Goal: Task Accomplishment & Management: Manage account settings

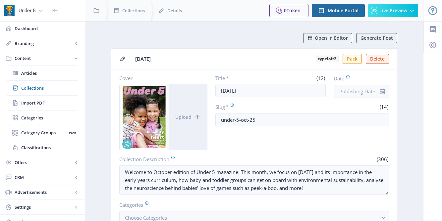
scroll to position [226, 0]
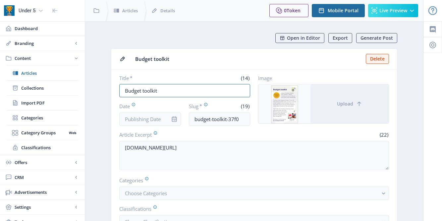
drag, startPoint x: 160, startPoint y: 93, endPoint x: 117, endPoint y: 93, distance: 43.1
click at [116, 93] on nb-card-body "Title * (14) Budget toolkit Date Slug * (19) budget-toolkit-37f0 Image Upload A…" at bounding box center [254, 166] width 286 height 193
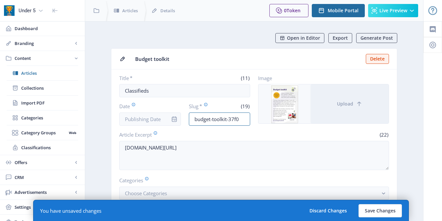
drag, startPoint x: 240, startPoint y: 119, endPoint x: 188, endPoint y: 117, distance: 52.1
click at [188, 118] on div "Date Slug * (19) budget-toolkit-37f0" at bounding box center [184, 114] width 131 height 23
click at [167, 95] on input "Classifieds" at bounding box center [184, 90] width 131 height 13
type input "Classified ads"
drag, startPoint x: 243, startPoint y: 122, endPoint x: 185, endPoint y: 121, distance: 58.3
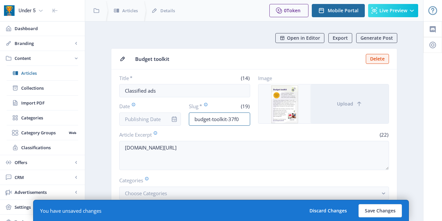
click at [185, 122] on div "Date Slug * (19) budget-toolkit-37f0" at bounding box center [184, 114] width 131 height 23
type input "classified-oct25"
click at [141, 116] on input "Date" at bounding box center [150, 119] width 62 height 13
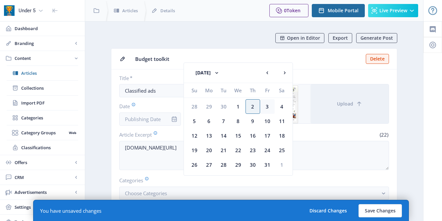
click at [266, 107] on div "3" at bounding box center [267, 106] width 15 height 15
type input "[DATE]"
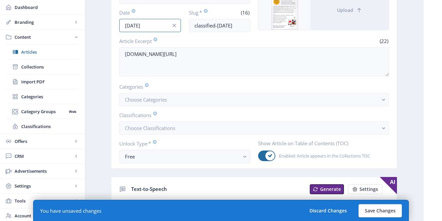
scroll to position [104, 0]
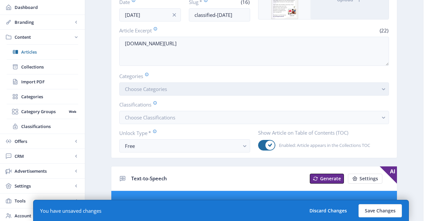
click at [189, 89] on button "Choose Categories" at bounding box center [254, 89] width 270 height 13
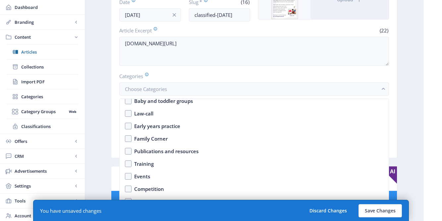
scroll to position [58, 0]
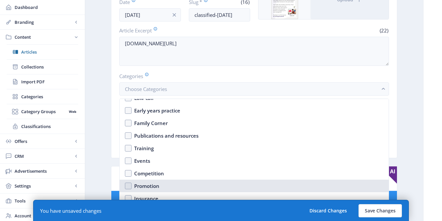
click at [146, 184] on div "Promotion" at bounding box center [146, 186] width 25 height 8
checkbox input "true"
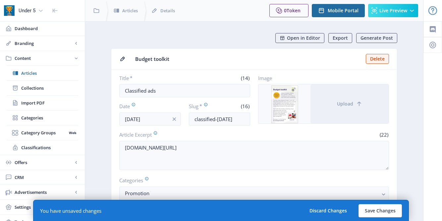
scroll to position [104, 0]
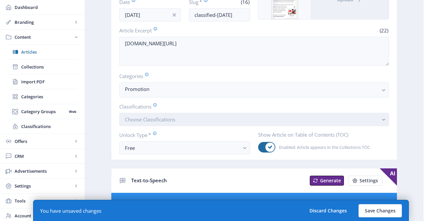
click at [157, 118] on span "Choose Classifications" at bounding box center [150, 119] width 50 height 7
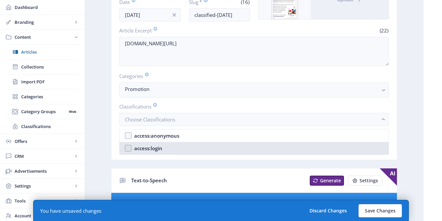
click at [159, 149] on div "access:login" at bounding box center [148, 148] width 28 height 8
checkbox input "true"
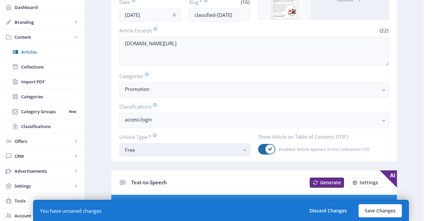
click at [148, 149] on div "Free" at bounding box center [182, 150] width 114 height 8
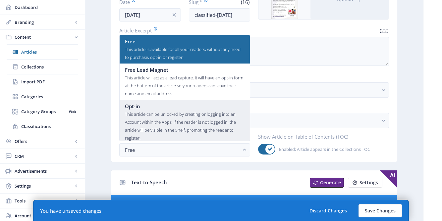
click at [158, 112] on div "This article can be unlocked by creating or logging into an Account within the …" at bounding box center [185, 126] width 120 height 32
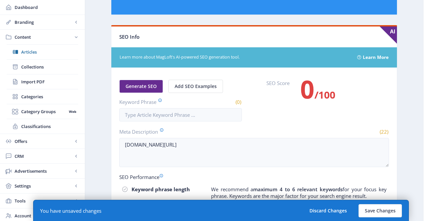
scroll to position [432, 0]
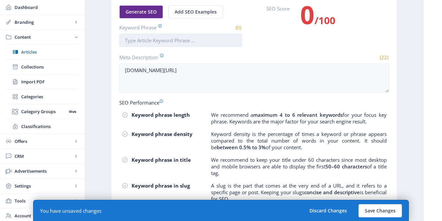
click at [163, 41] on input "Keyword Phrase" at bounding box center [180, 40] width 123 height 13
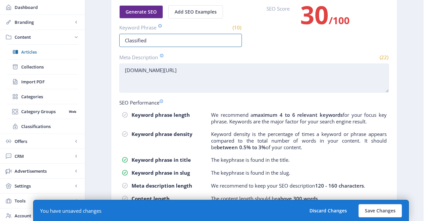
type input "Classified"
click at [178, 72] on textarea "bit.ly/budgettoolkitU5" at bounding box center [254, 78] width 270 height 29
drag, startPoint x: 178, startPoint y: 72, endPoint x: 121, endPoint y: 65, distance: 57.7
click at [121, 65] on textarea "bit.ly/budgettoolkitU5" at bounding box center [254, 78] width 270 height 29
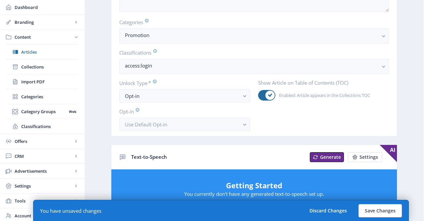
scroll to position [131, 0]
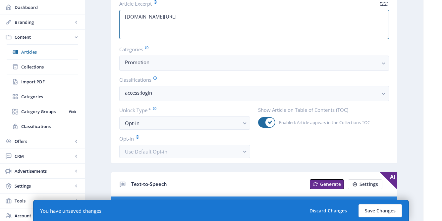
drag, startPoint x: 177, startPoint y: 16, endPoint x: 114, endPoint y: 15, distance: 63.0
click at [114, 15] on nb-card-body "Title * (14) Classified ads Date Oct 3, 2025 Slug * (16) classified-oct25 Image…" at bounding box center [254, 50] width 286 height 225
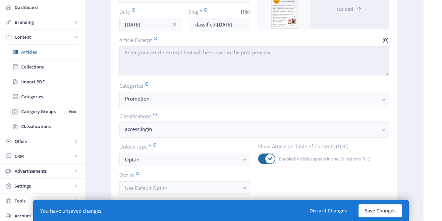
scroll to position [0, 0]
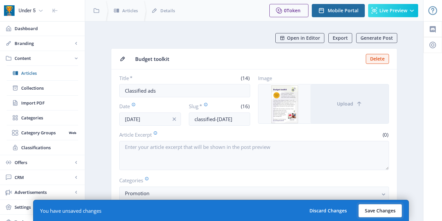
click at [376, 209] on button "Save Changes" at bounding box center [380, 210] width 43 height 13
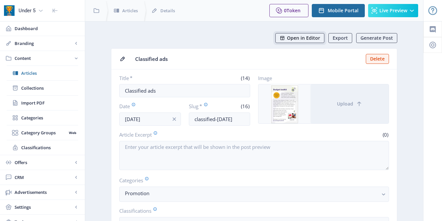
click at [302, 38] on span "Open in Editor" at bounding box center [303, 37] width 33 height 5
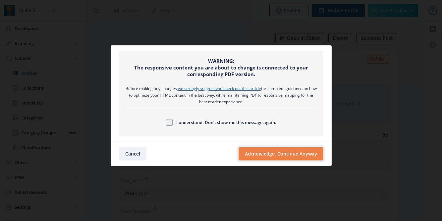
click at [271, 157] on button "Acknowledge, Continue Anyway" at bounding box center [281, 153] width 85 height 13
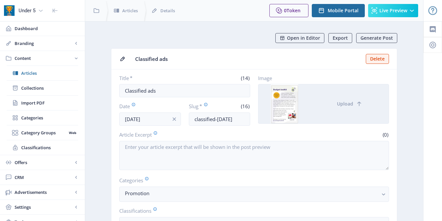
click at [293, 104] on div at bounding box center [284, 104] width 52 height 39
click at [281, 108] on div at bounding box center [284, 104] width 52 height 39
click at [282, 108] on div at bounding box center [284, 104] width 52 height 39
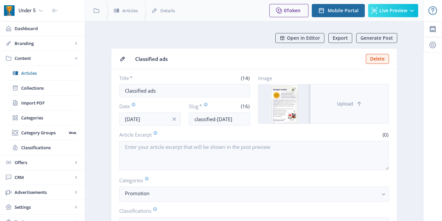
click at [319, 104] on button "Upload" at bounding box center [350, 104] width 78 height 39
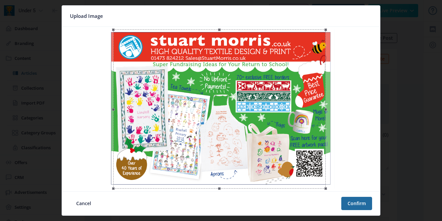
drag, startPoint x: 305, startPoint y: 107, endPoint x: 310, endPoint y: 107, distance: 4.7
click at [310, 107] on div at bounding box center [219, 108] width 212 height 159
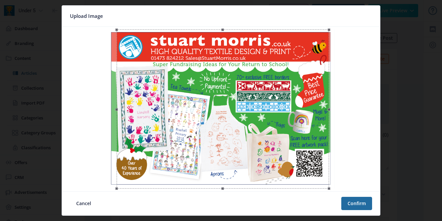
drag, startPoint x: 310, startPoint y: 107, endPoint x: 313, endPoint y: 105, distance: 4.3
click at [313, 105] on div at bounding box center [223, 108] width 212 height 159
click at [360, 210] on nb-card-footer "Cancel Confirm" at bounding box center [221, 204] width 318 height 24
click at [357, 207] on button "Confirm" at bounding box center [356, 203] width 31 height 13
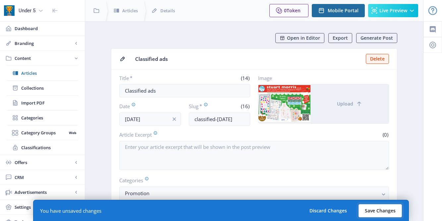
click at [380, 211] on button "Save Changes" at bounding box center [380, 210] width 43 height 13
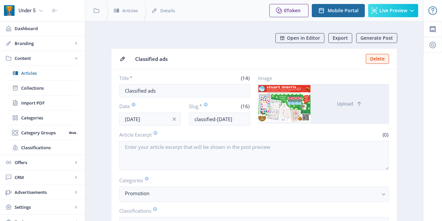
click at [320, 135] on div "(0)" at bounding box center [323, 134] width 132 height 7
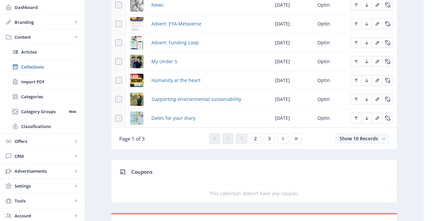
scroll to position [421, 0]
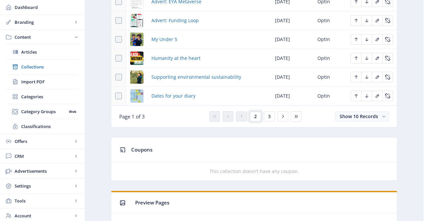
click at [258, 120] on button "2" at bounding box center [255, 117] width 11 height 10
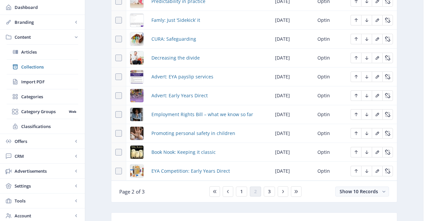
scroll to position [350, 0]
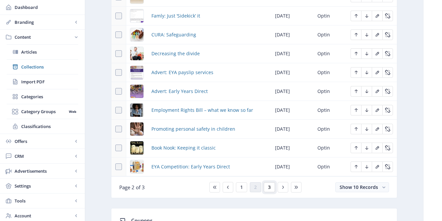
click at [269, 189] on span "3" at bounding box center [269, 187] width 3 height 5
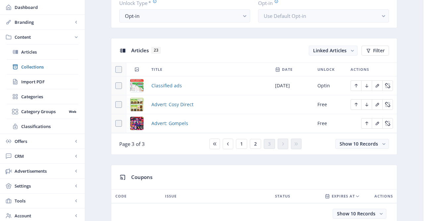
scroll to position [227, 0]
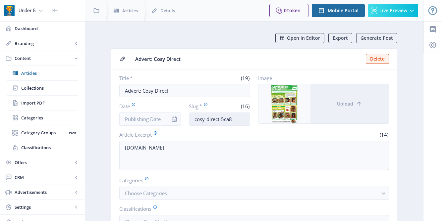
click at [234, 121] on input "cosy-direct-5ca8" at bounding box center [220, 119] width 62 height 13
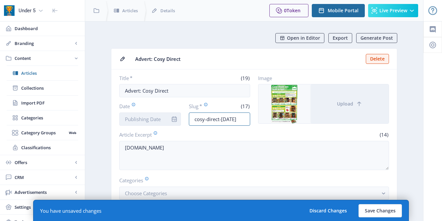
type input "cosy-direct-oct25"
click at [159, 119] on input "Date" at bounding box center [150, 119] width 62 height 13
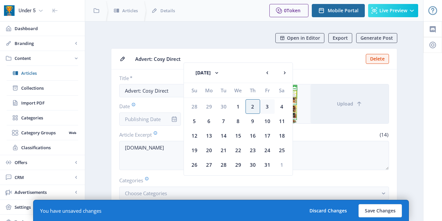
click at [265, 105] on div "3" at bounding box center [267, 106] width 15 height 15
type input "[DATE]"
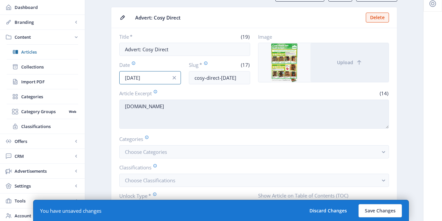
scroll to position [126, 0]
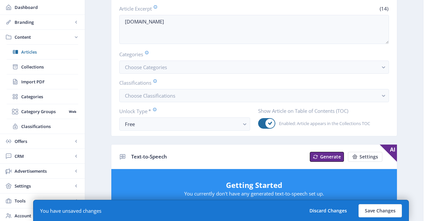
click at [153, 136] on nb-card-body "Title * (19) Advert: Cosy Direct Date Oct 3, 2025 Slug * (17) cosy-direct-oct25…" at bounding box center [254, 39] width 286 height 193
click at [149, 128] on div "Free" at bounding box center [182, 124] width 114 height 8
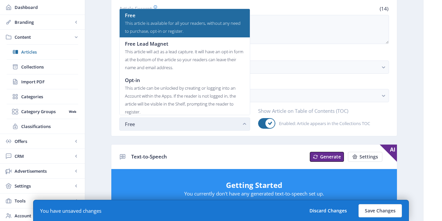
scroll to position [0, 0]
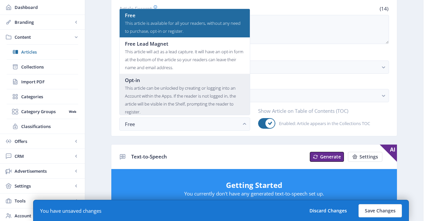
click at [150, 101] on div "This article can be unlocked by creating or logging into an Account within the …" at bounding box center [185, 100] width 120 height 32
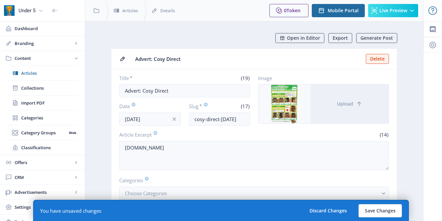
scroll to position [126, 0]
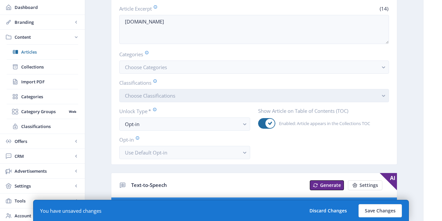
click at [179, 96] on button "Choose Classifications" at bounding box center [254, 95] width 270 height 13
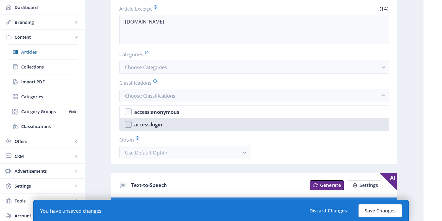
click at [174, 126] on nb-option "access:login" at bounding box center [254, 124] width 269 height 13
checkbox input "true"
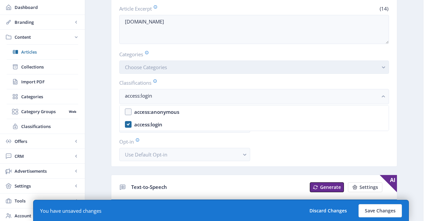
click at [152, 67] on span "Choose Categories" at bounding box center [146, 67] width 42 height 7
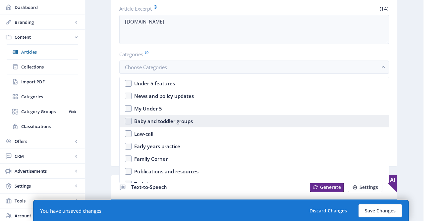
scroll to position [58, 0]
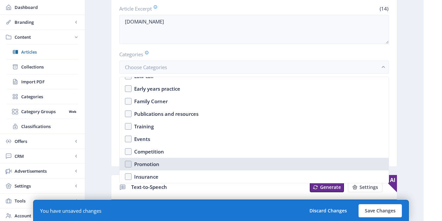
click at [138, 164] on div "Promotion" at bounding box center [146, 164] width 25 height 8
checkbox input "true"
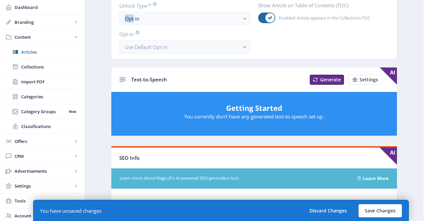
scroll to position [403, 0]
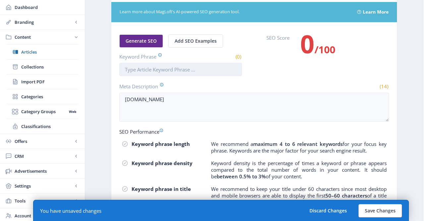
click at [138, 73] on input "Keyword Phrase" at bounding box center [180, 69] width 123 height 13
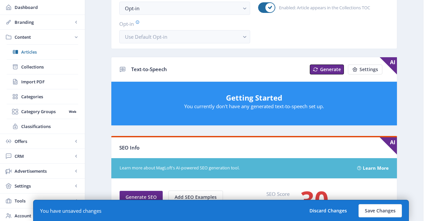
scroll to position [301, 0]
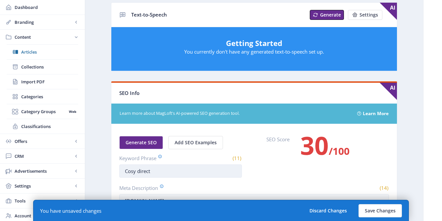
click at [139, 173] on input "Cosy direct" at bounding box center [180, 171] width 123 height 13
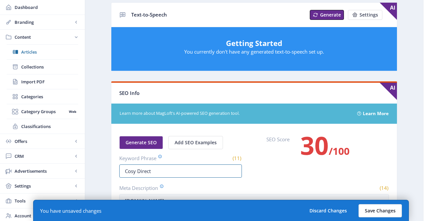
type input "Cosy Direct"
click at [380, 211] on button "Save Changes" at bounding box center [380, 210] width 43 height 13
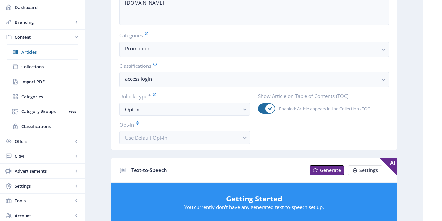
scroll to position [0, 0]
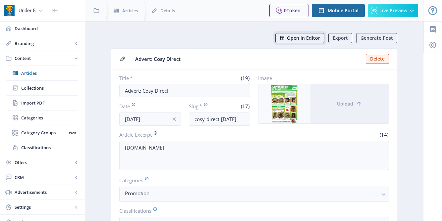
click at [313, 33] on button "Open in Editor" at bounding box center [299, 38] width 49 height 10
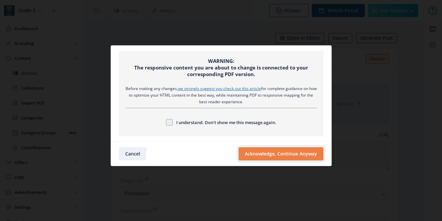
click at [265, 157] on button "Acknowledge, Continue Anyway" at bounding box center [281, 153] width 85 height 13
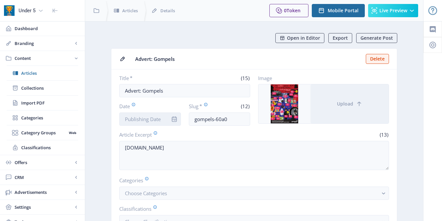
click at [158, 119] on input "Date" at bounding box center [150, 119] width 62 height 13
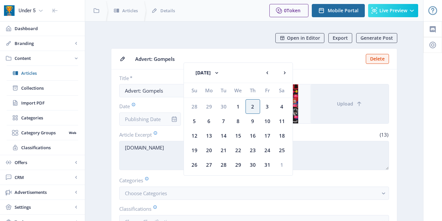
click at [157, 151] on textarea "gompels.co.uk" at bounding box center [254, 155] width 270 height 29
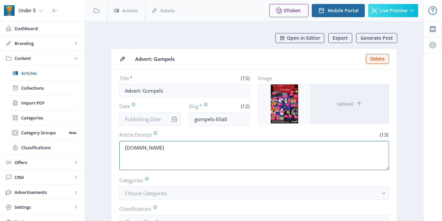
drag, startPoint x: 158, startPoint y: 149, endPoint x: 116, endPoint y: 147, distance: 41.8
click at [116, 147] on nb-card-body "Title * (15) Advert: Gompels Date Slug * (12) gompels-60a0 Image Upload Article…" at bounding box center [254, 166] width 286 height 193
click at [237, 119] on input "gompels-60a0" at bounding box center [220, 119] width 62 height 13
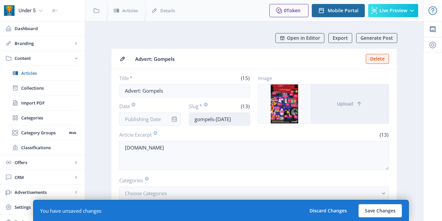
scroll to position [15, 0]
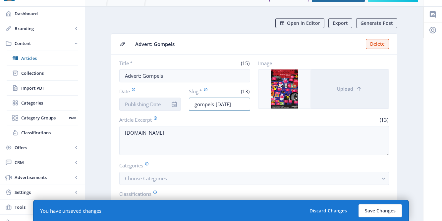
type input "gompels-oct25"
click at [162, 101] on input "Date" at bounding box center [150, 104] width 62 height 13
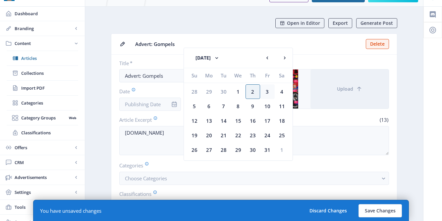
click at [269, 91] on div "3" at bounding box center [267, 92] width 15 height 15
type input "[DATE]"
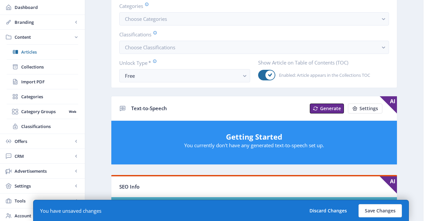
scroll to position [169, 0]
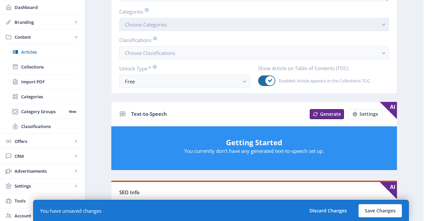
click at [185, 28] on button "Choose Categories" at bounding box center [254, 24] width 270 height 13
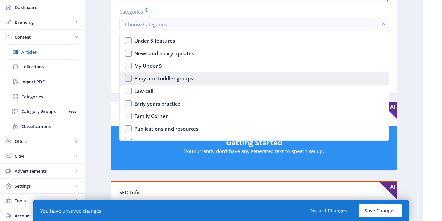
scroll to position [58, 0]
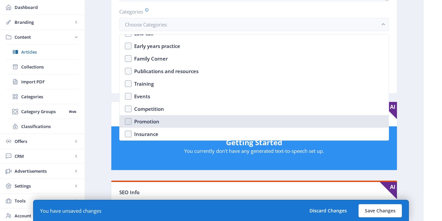
click at [145, 118] on div "Promotion" at bounding box center [146, 122] width 25 height 8
checkbox input "true"
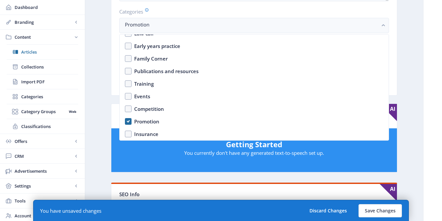
click at [96, 82] on nb-layout-column "Open in Editor Export Generate Post Advert: Gompels Delete Title * (15) Advert:…" at bounding box center [254, 179] width 339 height 655
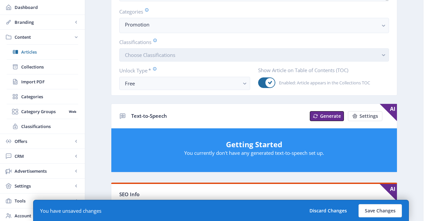
click at [155, 54] on span "Choose Classifications" at bounding box center [150, 55] width 50 height 7
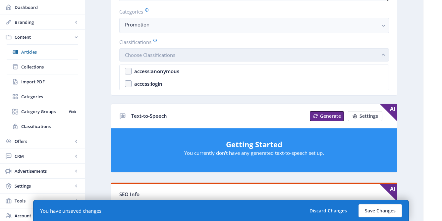
scroll to position [0, 0]
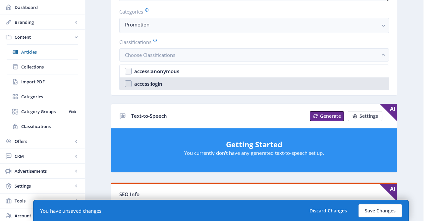
click at [153, 82] on div "access:login" at bounding box center [148, 84] width 28 height 8
checkbox input "true"
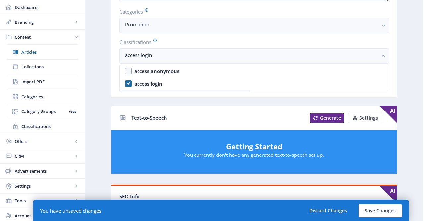
click at [105, 103] on app-content-article "Open in Editor Export Generate Post Advert: Gompels Delete Title * (15) Advert:…" at bounding box center [254, 180] width 315 height 632
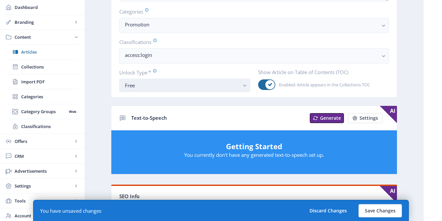
click at [138, 92] on button "Free" at bounding box center [184, 85] width 131 height 13
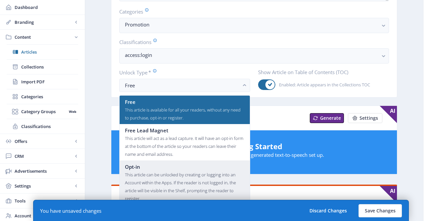
click at [151, 171] on div "This article can be unlocked by creating or logging into an Account within the …" at bounding box center [185, 187] width 120 height 32
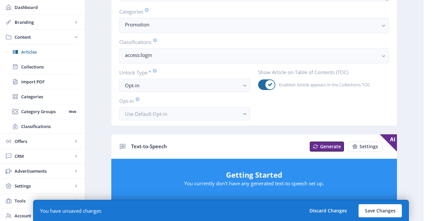
click at [90, 131] on nb-layout-column "Open in Editor Export Generate Post Advert: Gompels Delete Title * (15) Advert:…" at bounding box center [254, 195] width 339 height 686
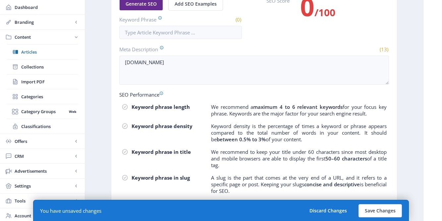
scroll to position [424, 0]
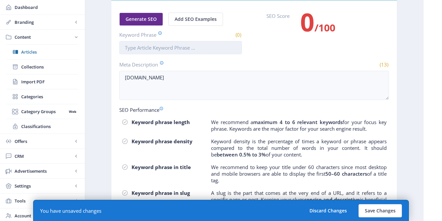
click at [148, 43] on input "Keyword Phrase" at bounding box center [180, 47] width 123 height 13
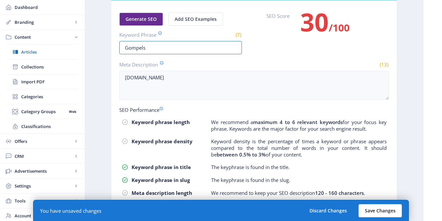
type input "Gompels"
click at [379, 215] on button "Save Changes" at bounding box center [380, 210] width 43 height 13
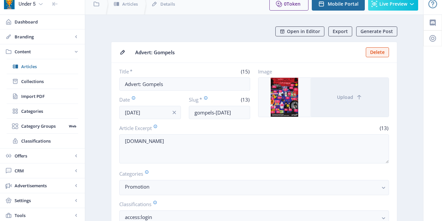
scroll to position [0, 0]
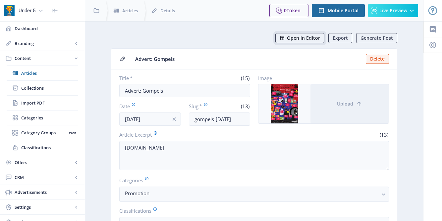
click at [305, 40] on span "Open in Editor" at bounding box center [303, 37] width 33 height 5
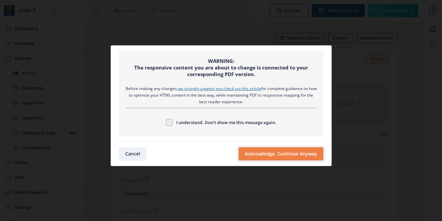
click at [284, 153] on button "Acknowledge, Continue Anyway" at bounding box center [281, 153] width 85 height 13
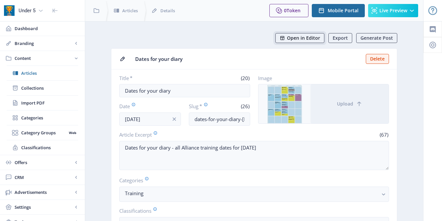
click at [310, 37] on span "Open in Editor" at bounding box center [303, 37] width 33 height 5
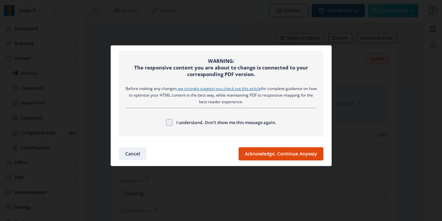
click at [292, 161] on nb-card-footer "Cancel Acknowledge, Continue Anyway" at bounding box center [221, 154] width 220 height 24
click at [285, 156] on button "Acknowledge, Continue Anyway" at bounding box center [281, 153] width 85 height 13
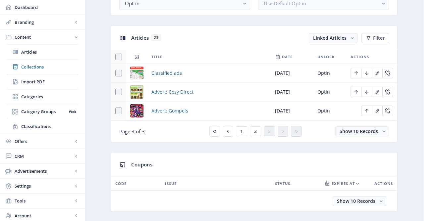
scroll to position [273, 0]
click at [255, 133] on span "2" at bounding box center [255, 131] width 3 height 5
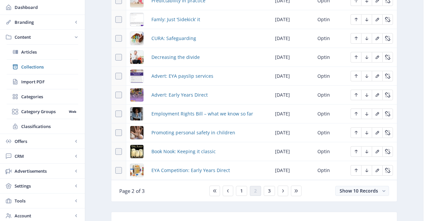
scroll to position [350, 0]
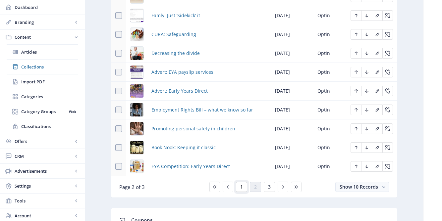
click at [240, 190] on span "1" at bounding box center [241, 187] width 3 height 5
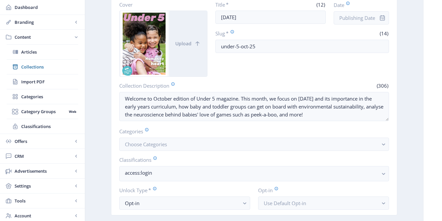
scroll to position [71, 0]
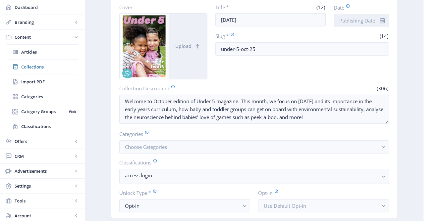
click at [375, 15] on input "Date" at bounding box center [361, 20] width 55 height 13
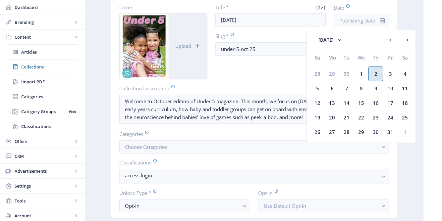
click at [378, 76] on div "2" at bounding box center [375, 74] width 15 height 15
type input "[DATE]"
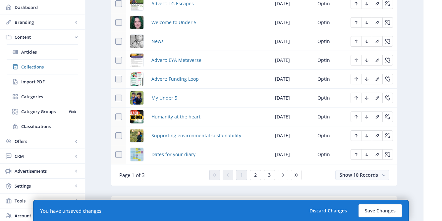
scroll to position [417, 0]
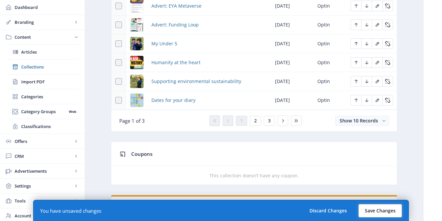
click at [385, 210] on button "Save Changes" at bounding box center [380, 210] width 43 height 13
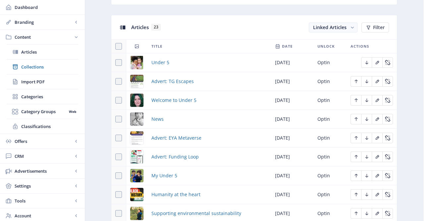
scroll to position [285, 0]
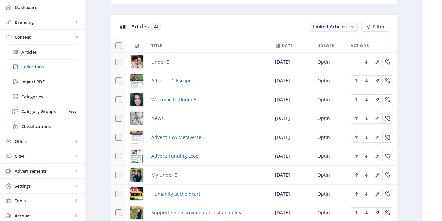
click at [288, 64] on td "[DATE]" at bounding box center [292, 62] width 42 height 19
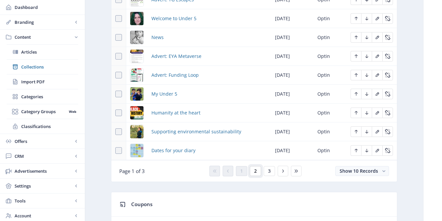
click at [254, 171] on span "2" at bounding box center [255, 171] width 3 height 5
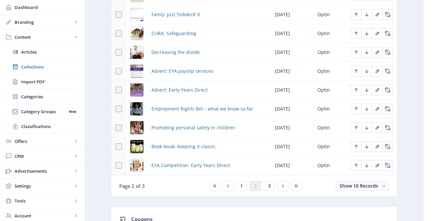
scroll to position [408, 0]
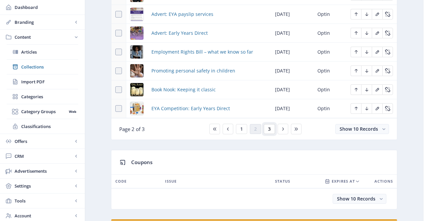
click at [268, 132] on span "3" at bounding box center [269, 129] width 3 height 5
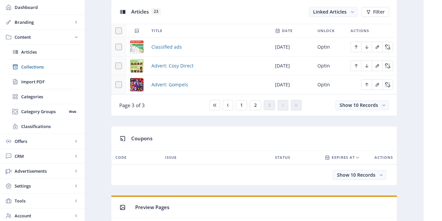
scroll to position [261, 0]
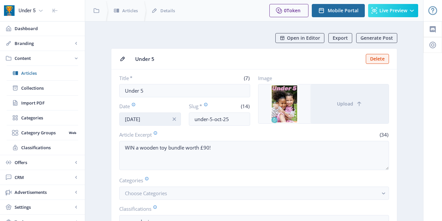
click at [159, 117] on input "[DATE]" at bounding box center [150, 119] width 62 height 13
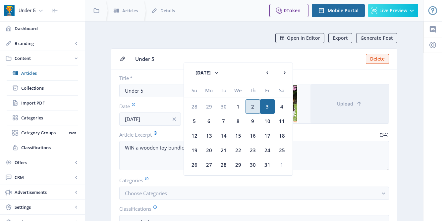
click at [251, 106] on div "2" at bounding box center [253, 106] width 15 height 15
type input "[DATE]"
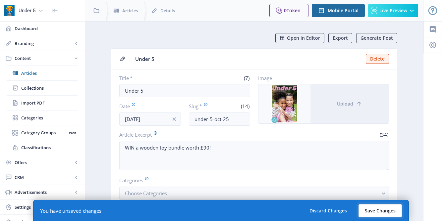
click at [374, 213] on button "Save Changes" at bounding box center [380, 210] width 43 height 13
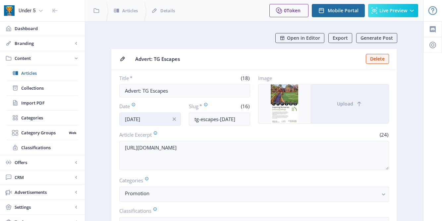
click at [149, 121] on input "[DATE]" at bounding box center [150, 119] width 62 height 13
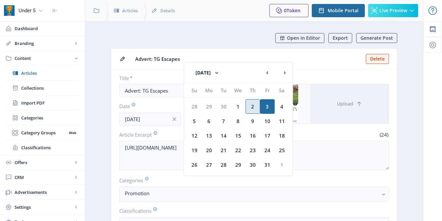
click at [252, 109] on div "2" at bounding box center [253, 106] width 15 height 15
type input "[DATE]"
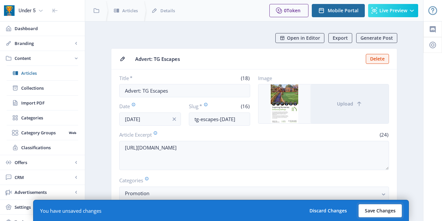
click at [369, 212] on button "Save Changes" at bounding box center [380, 210] width 43 height 13
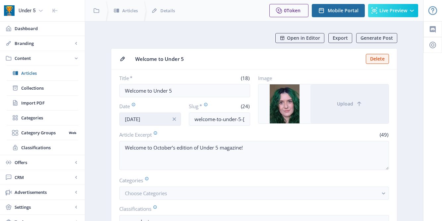
click at [149, 119] on input "[DATE]" at bounding box center [150, 119] width 62 height 13
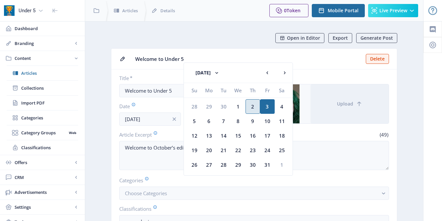
click at [249, 106] on div "2" at bounding box center [253, 106] width 15 height 15
type input "[DATE]"
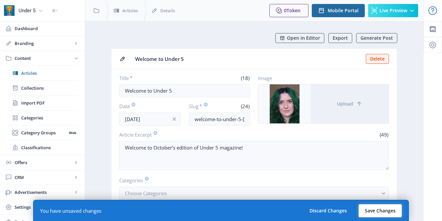
click at [384, 208] on button "Save Changes" at bounding box center [380, 210] width 43 height 13
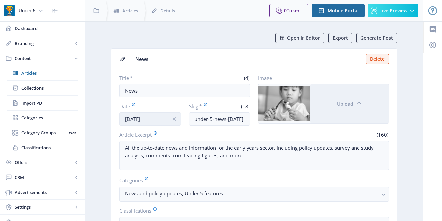
click at [155, 119] on input "[DATE]" at bounding box center [150, 119] width 62 height 13
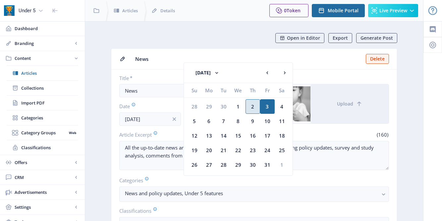
click at [251, 109] on div "2" at bounding box center [253, 106] width 15 height 15
type input "[DATE]"
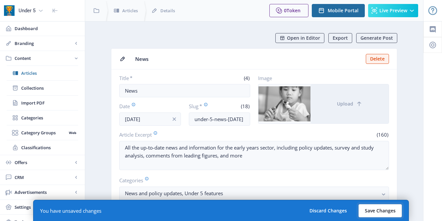
click at [384, 214] on button "Save Changes" at bounding box center [380, 210] width 43 height 13
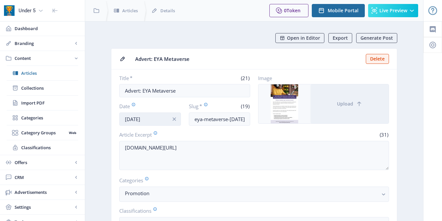
click at [152, 119] on input "[DATE]" at bounding box center [150, 119] width 62 height 13
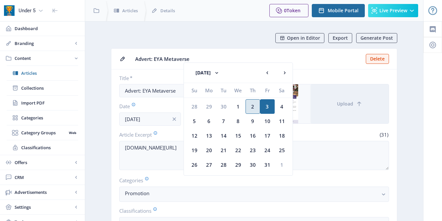
click at [254, 109] on div "2" at bounding box center [253, 106] width 15 height 15
type input "[DATE]"
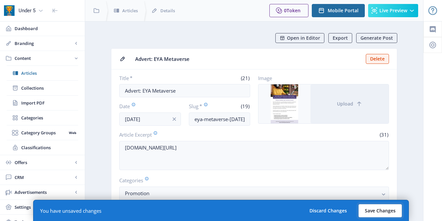
click at [380, 213] on button "Save Changes" at bounding box center [380, 210] width 43 height 13
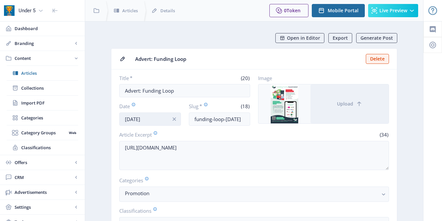
click at [139, 116] on input "[DATE]" at bounding box center [150, 119] width 62 height 13
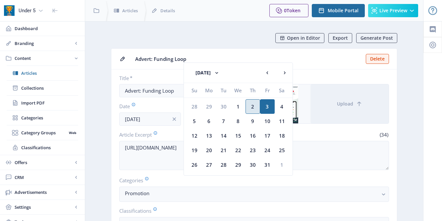
click at [255, 106] on div "2" at bounding box center [253, 106] width 15 height 15
type input "[DATE]"
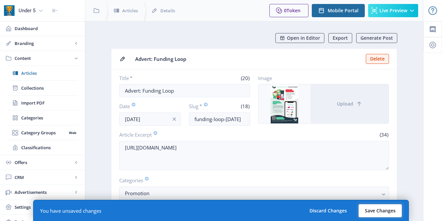
click at [382, 210] on button "Save Changes" at bounding box center [380, 210] width 43 height 13
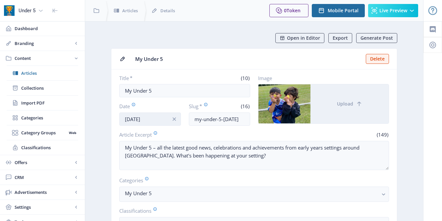
click at [145, 121] on input "[DATE]" at bounding box center [150, 119] width 62 height 13
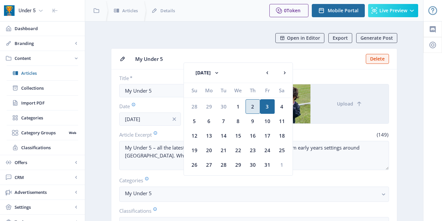
click at [254, 108] on div "2" at bounding box center [253, 106] width 15 height 15
type input "[DATE]"
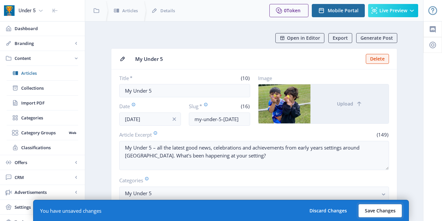
click at [381, 210] on button "Save Changes" at bounding box center [380, 210] width 43 height 13
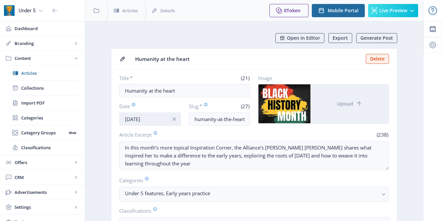
click at [147, 121] on input "[DATE]" at bounding box center [150, 119] width 62 height 13
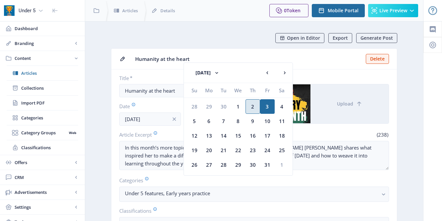
click at [252, 106] on div "2" at bounding box center [253, 106] width 15 height 15
type input "[DATE]"
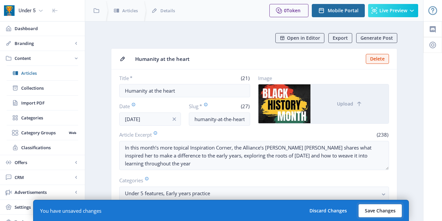
click at [381, 213] on button "Save Changes" at bounding box center [380, 210] width 43 height 13
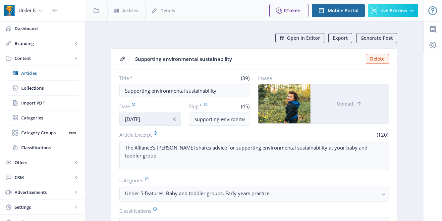
click at [154, 120] on input "[DATE]" at bounding box center [150, 119] width 62 height 13
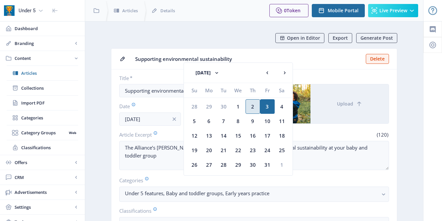
click at [252, 105] on div "2" at bounding box center [253, 106] width 15 height 15
type input "[DATE]"
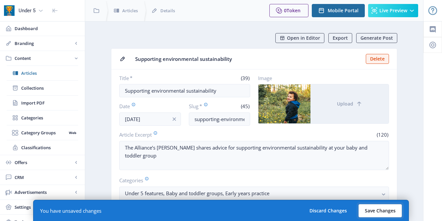
click at [383, 215] on button "Save Changes" at bounding box center [380, 210] width 43 height 13
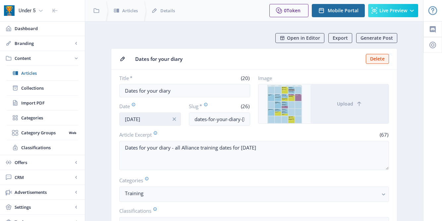
click at [147, 118] on input "[DATE]" at bounding box center [150, 119] width 62 height 13
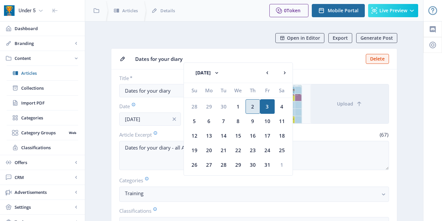
click at [250, 109] on div "2" at bounding box center [253, 106] width 15 height 15
type input "[DATE]"
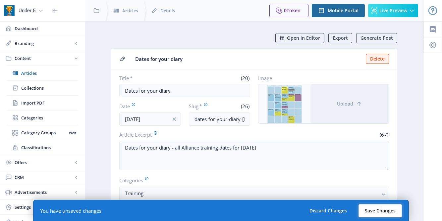
click at [382, 213] on button "Save Changes" at bounding box center [380, 210] width 43 height 13
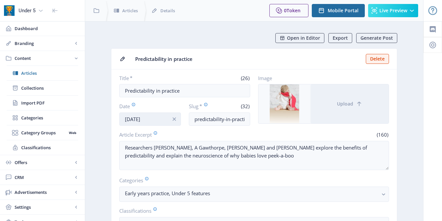
click at [153, 117] on input "[DATE]" at bounding box center [150, 119] width 62 height 13
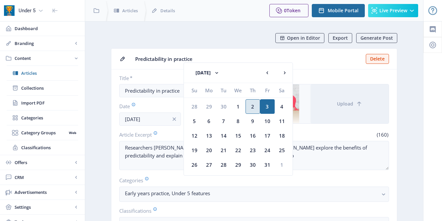
click at [256, 107] on div "2" at bounding box center [253, 106] width 15 height 15
type input "[DATE]"
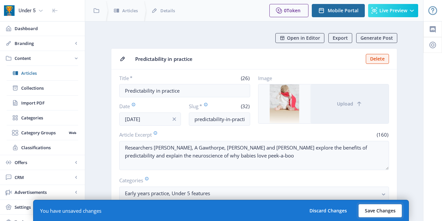
click at [379, 211] on button "Save Changes" at bounding box center [380, 210] width 43 height 13
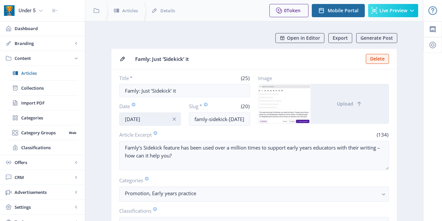
click at [148, 123] on input "[DATE]" at bounding box center [150, 119] width 62 height 13
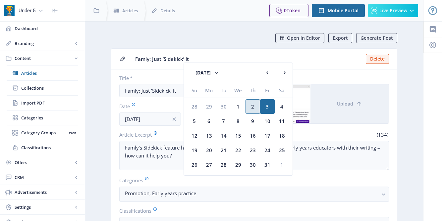
click at [254, 104] on div "2" at bounding box center [253, 106] width 15 height 15
type input "[DATE]"
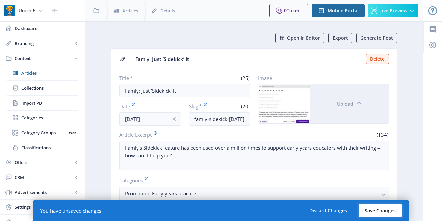
click at [380, 213] on button "Save Changes" at bounding box center [380, 210] width 43 height 13
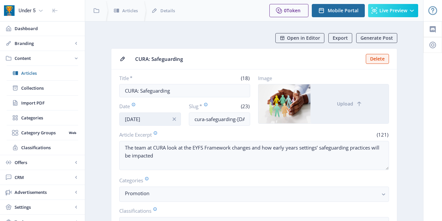
click at [144, 122] on input "[DATE]" at bounding box center [150, 119] width 62 height 13
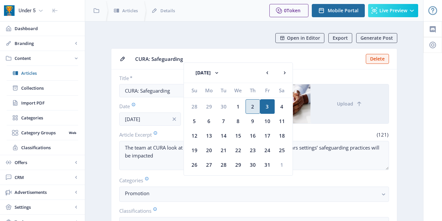
click at [250, 102] on div "2" at bounding box center [253, 106] width 15 height 15
type input "[DATE]"
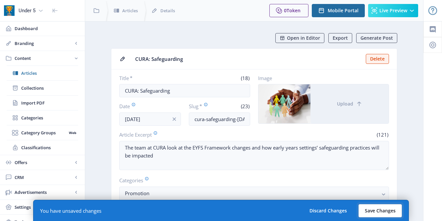
click at [378, 214] on button "Save Changes" at bounding box center [380, 210] width 43 height 13
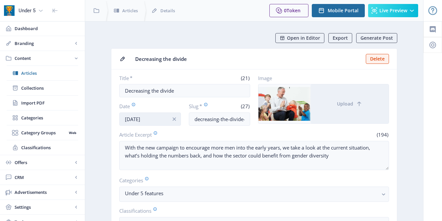
click at [139, 119] on input "[DATE]" at bounding box center [150, 119] width 62 height 13
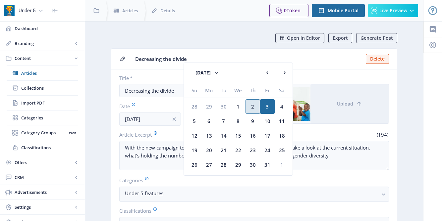
click at [250, 108] on div "2" at bounding box center [253, 106] width 15 height 15
type input "[DATE]"
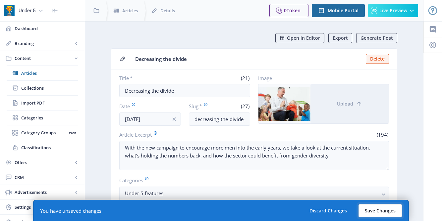
click at [389, 211] on button "Save Changes" at bounding box center [380, 210] width 43 height 13
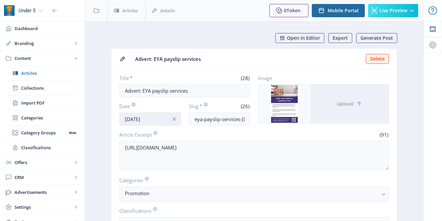
click at [151, 123] on input "[DATE]" at bounding box center [150, 119] width 62 height 13
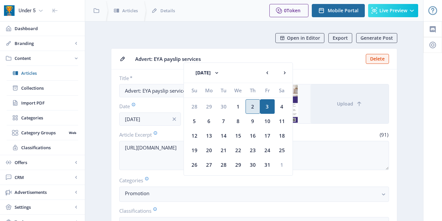
click at [251, 108] on div "2" at bounding box center [253, 106] width 15 height 15
type input "[DATE]"
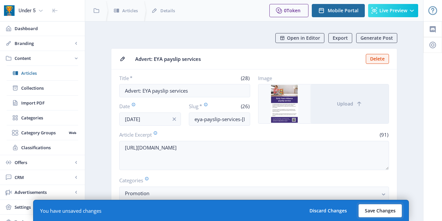
click at [386, 210] on button "Save Changes" at bounding box center [380, 210] width 43 height 13
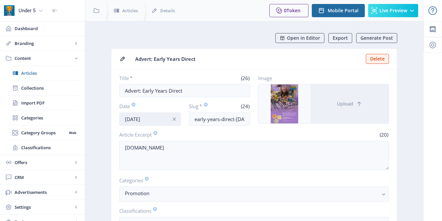
click at [147, 115] on input "[DATE]" at bounding box center [150, 119] width 62 height 13
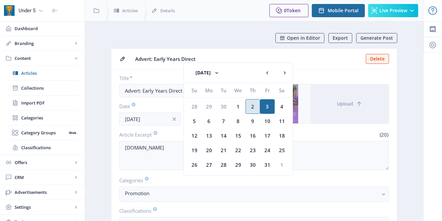
click at [252, 110] on div "2" at bounding box center [253, 106] width 15 height 15
type input "[DATE]"
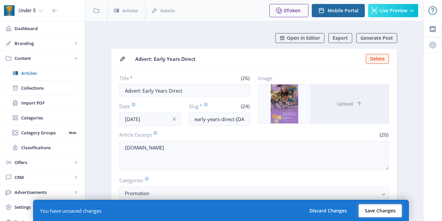
click at [380, 212] on button "Save Changes" at bounding box center [380, 210] width 43 height 13
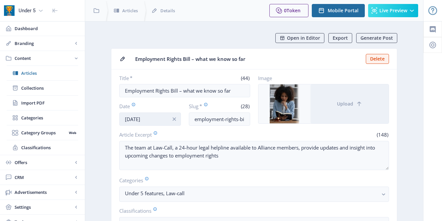
click at [147, 119] on input "[DATE]" at bounding box center [150, 119] width 62 height 13
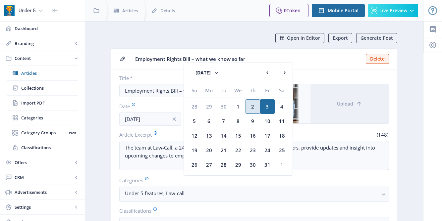
click at [253, 104] on div "2" at bounding box center [253, 106] width 15 height 15
type input "[DATE]"
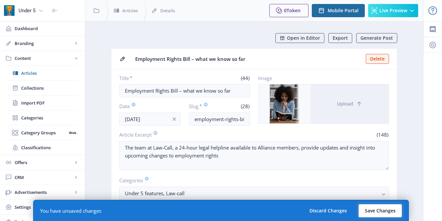
click at [386, 212] on button "Save Changes" at bounding box center [380, 210] width 43 height 13
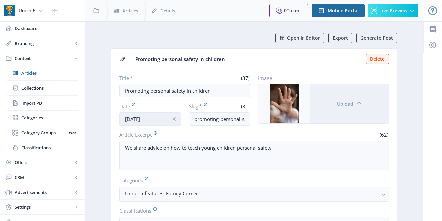
click at [148, 121] on input "[DATE]" at bounding box center [150, 119] width 62 height 13
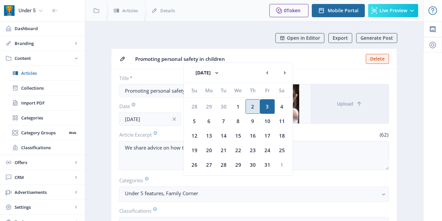
click at [249, 109] on div "2" at bounding box center [253, 106] width 15 height 15
type input "[DATE]"
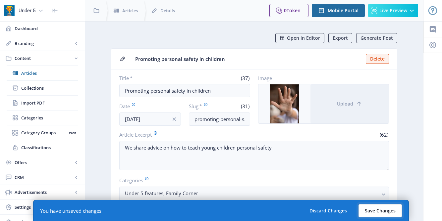
click at [377, 210] on button "Save Changes" at bounding box center [380, 210] width 43 height 13
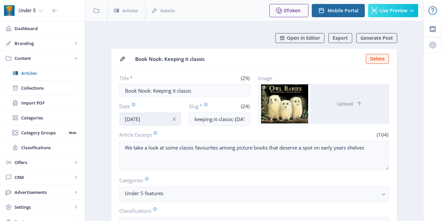
click at [151, 119] on input "[DATE]" at bounding box center [150, 119] width 62 height 13
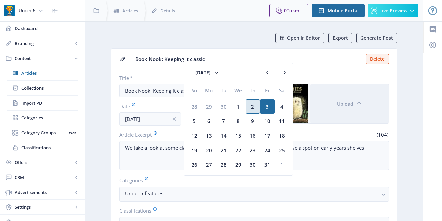
click at [254, 104] on div "2" at bounding box center [253, 106] width 15 height 15
type input "[DATE]"
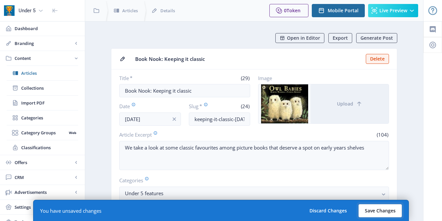
click at [376, 214] on button "Save Changes" at bounding box center [380, 210] width 43 height 13
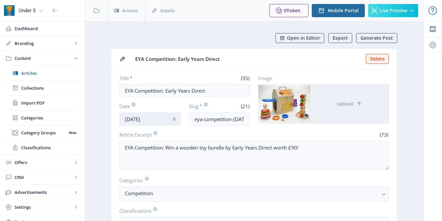
click at [144, 118] on input "[DATE]" at bounding box center [150, 119] width 62 height 13
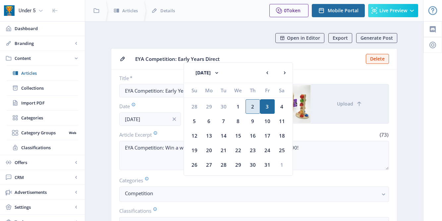
click at [254, 108] on div "2" at bounding box center [253, 106] width 15 height 15
type input "[DATE]"
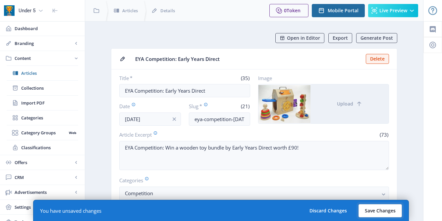
click at [380, 209] on button "Save Changes" at bounding box center [380, 210] width 43 height 13
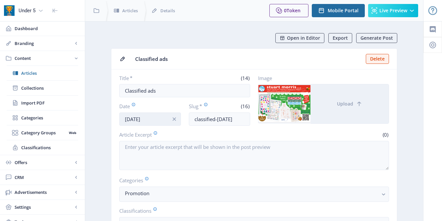
click at [155, 117] on input "[DATE]" at bounding box center [150, 119] width 62 height 13
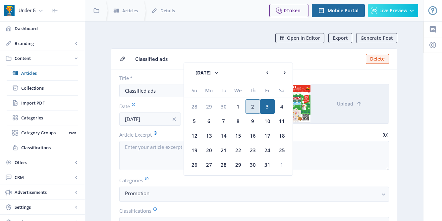
click at [254, 111] on div "2" at bounding box center [253, 106] width 15 height 15
type input "[DATE]"
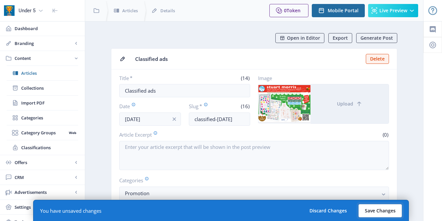
click at [388, 208] on button "Save Changes" at bounding box center [380, 210] width 43 height 13
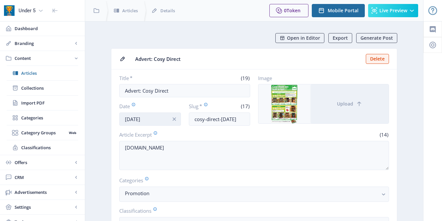
click at [153, 118] on input "[DATE]" at bounding box center [150, 119] width 62 height 13
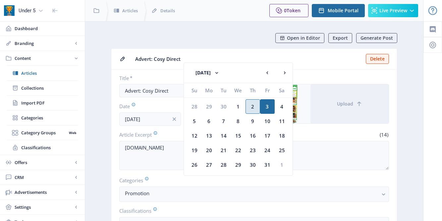
click at [255, 105] on div "2" at bounding box center [253, 106] width 15 height 15
type input "[DATE]"
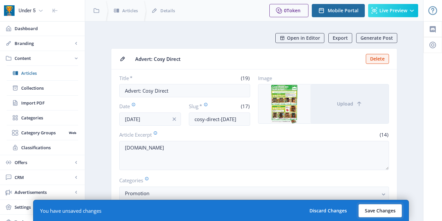
click at [376, 208] on button "Save Changes" at bounding box center [380, 210] width 43 height 13
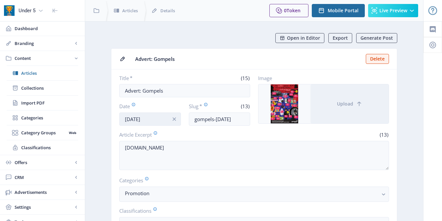
click at [160, 118] on input "[DATE]" at bounding box center [150, 119] width 62 height 13
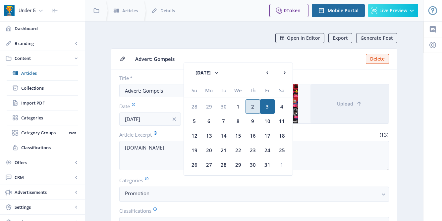
click at [251, 109] on div "2" at bounding box center [253, 106] width 15 height 15
type input "[DATE]"
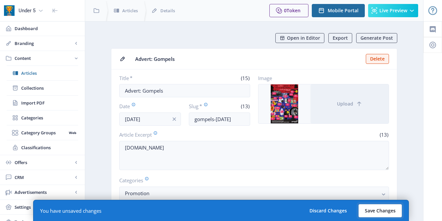
click at [381, 206] on button "Save Changes" at bounding box center [380, 210] width 43 height 13
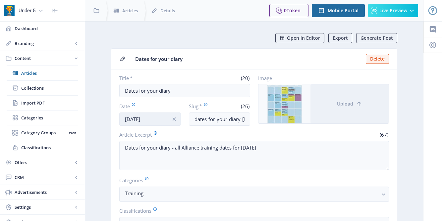
click at [151, 122] on input "[DATE]" at bounding box center [150, 119] width 62 height 13
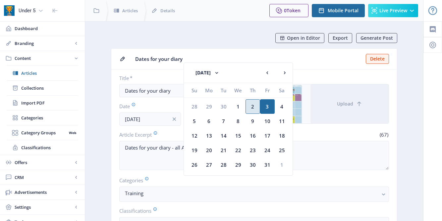
click at [249, 104] on div "2" at bounding box center [253, 106] width 15 height 15
type input "[DATE]"
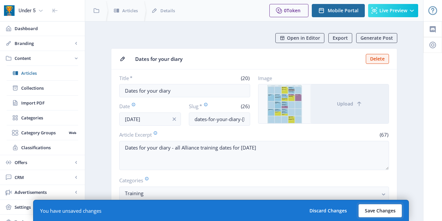
click at [389, 211] on button "Save Changes" at bounding box center [380, 210] width 43 height 13
